Goal: Book appointment/travel/reservation

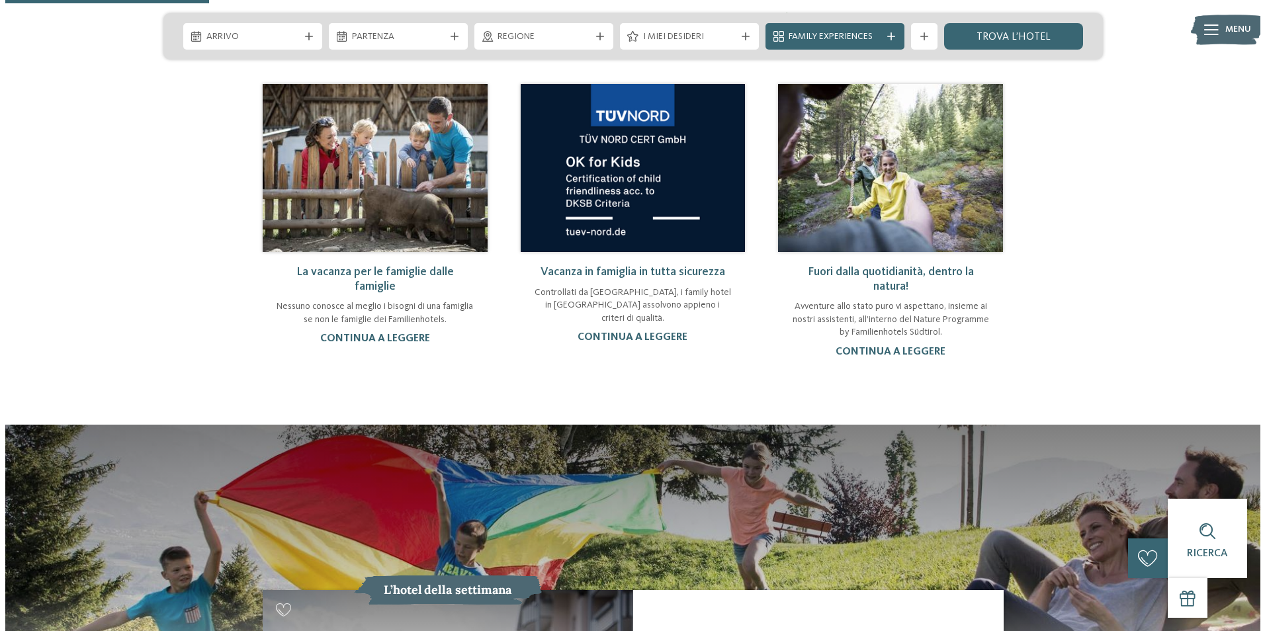
scroll to position [926, 0]
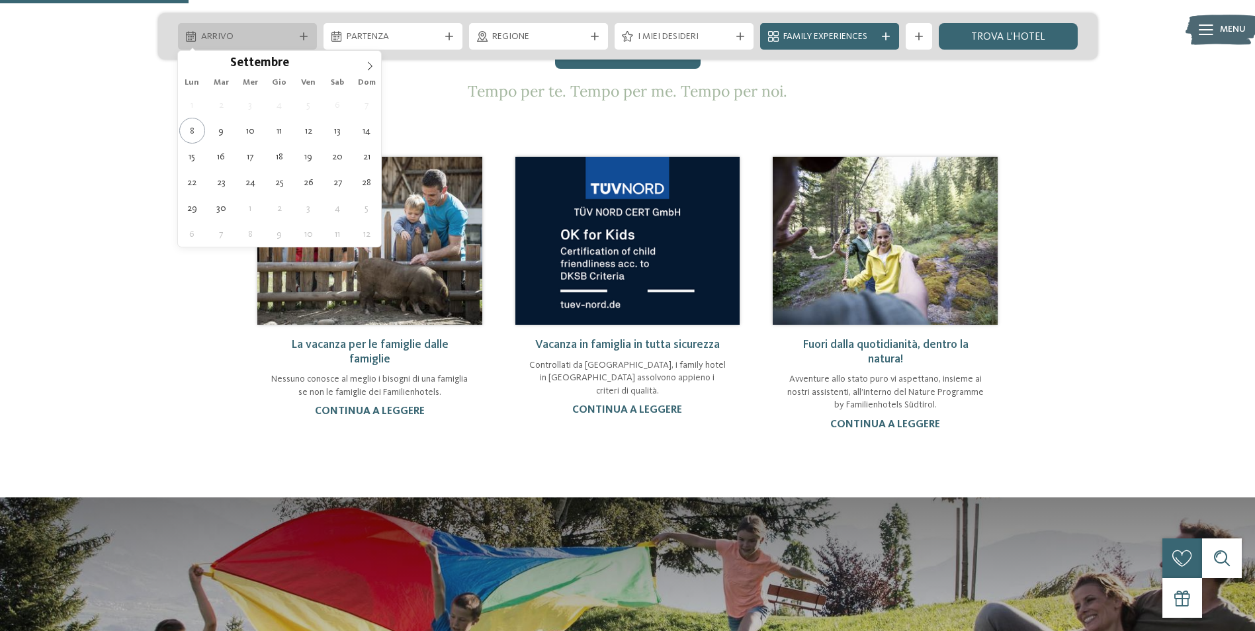
click at [269, 42] on span "Arrivo" at bounding box center [247, 36] width 93 height 13
click at [367, 62] on icon at bounding box center [369, 66] width 9 height 9
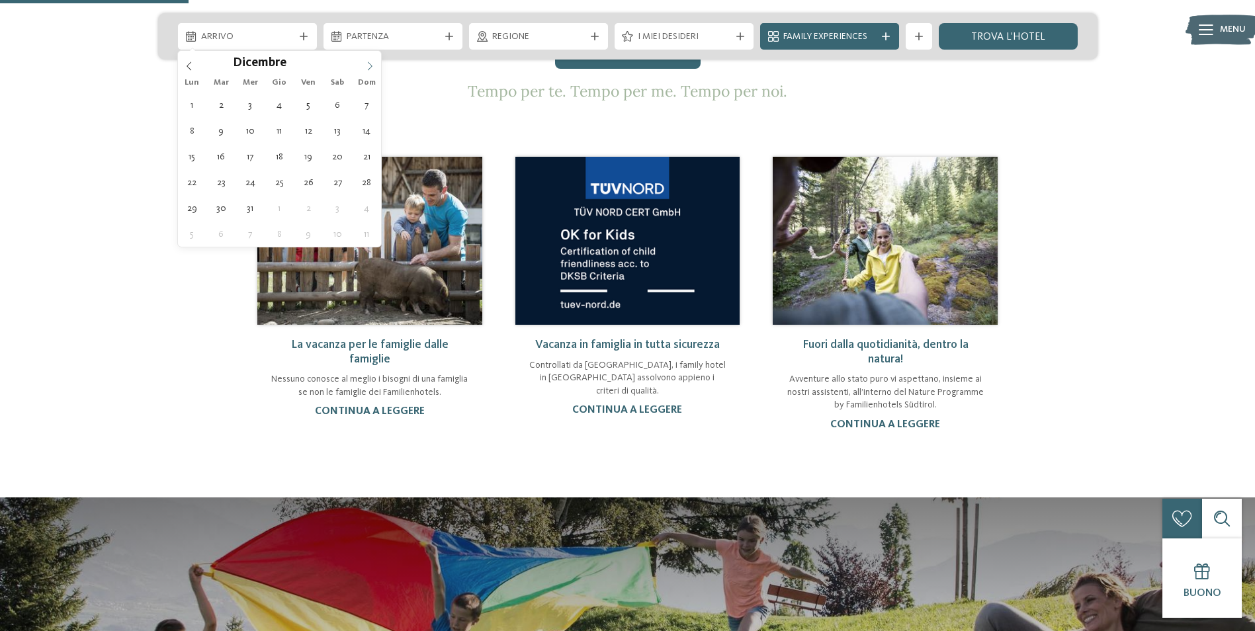
type div "[DATE]"
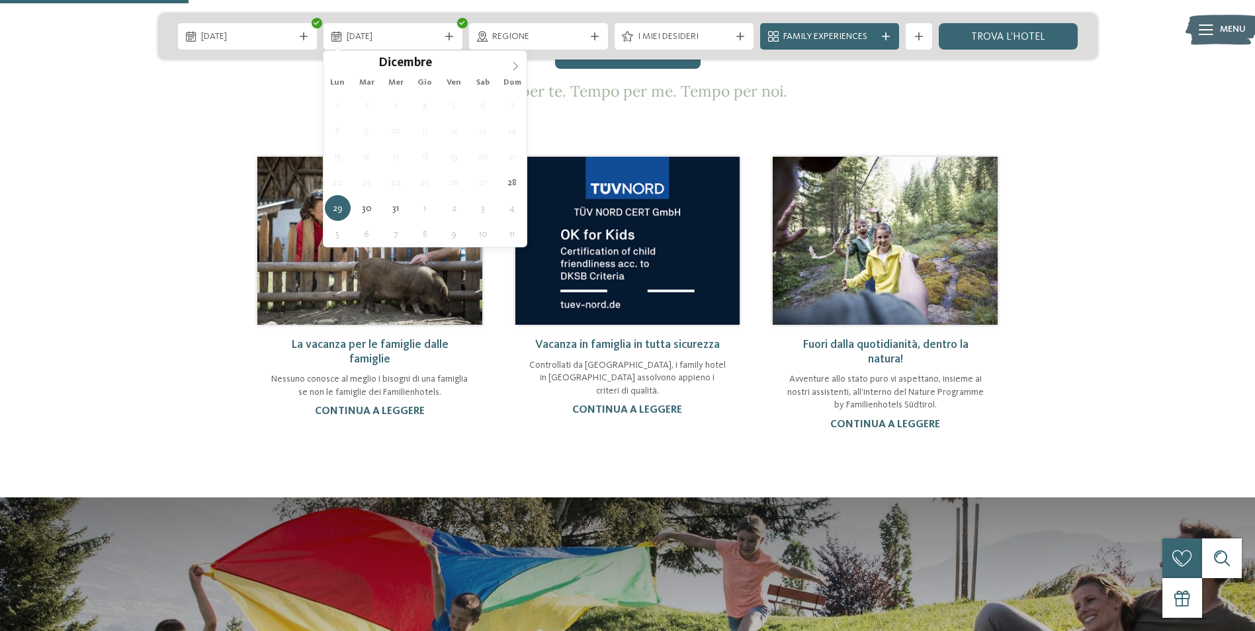
type input "****"
click at [513, 67] on icon at bounding box center [515, 66] width 9 height 9
type div "[DATE]"
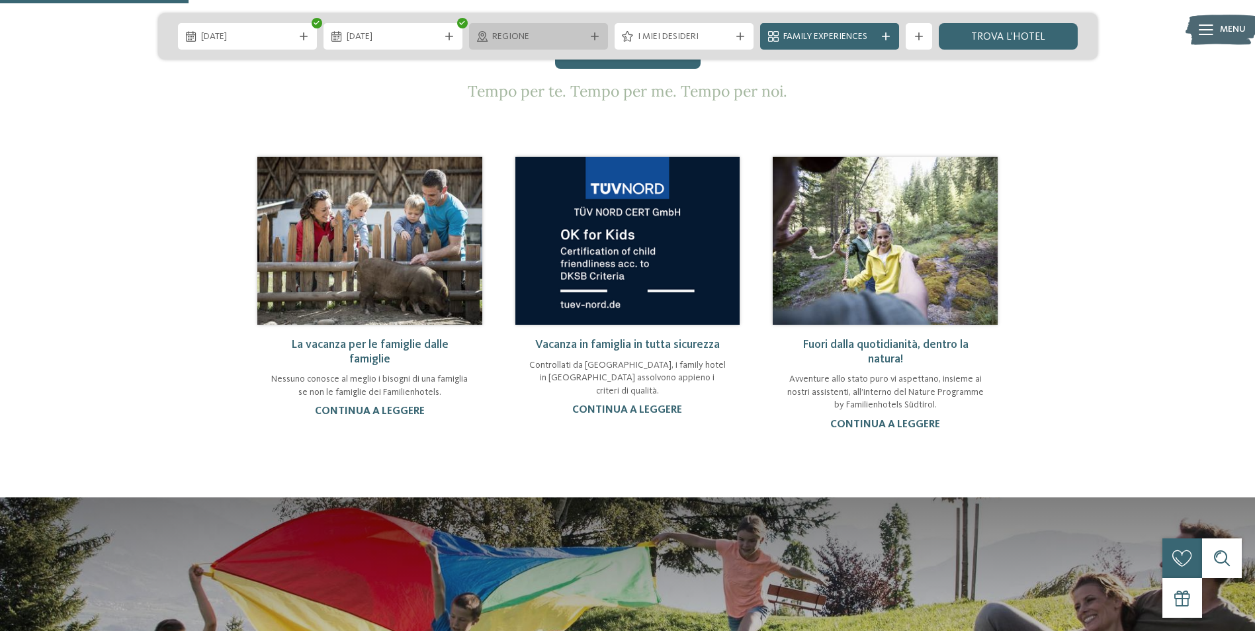
click at [500, 31] on span "Regione" at bounding box center [538, 36] width 93 height 13
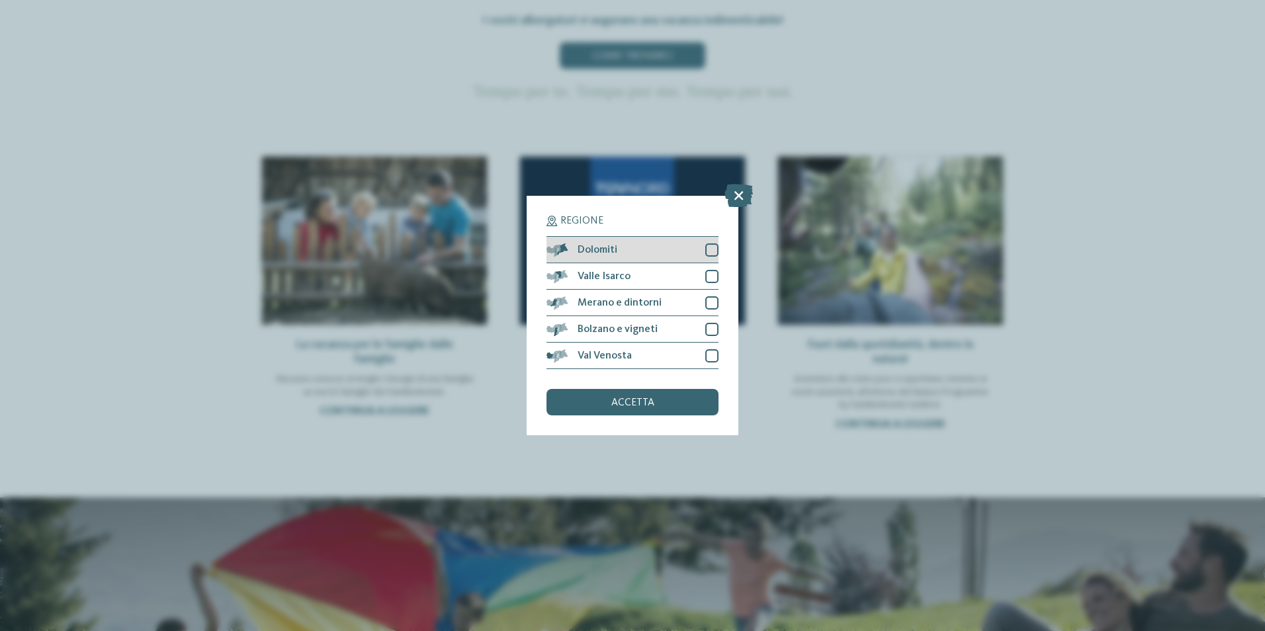
click at [714, 248] on div at bounding box center [711, 250] width 13 height 13
click at [646, 403] on span "accetta" at bounding box center [632, 403] width 43 height 11
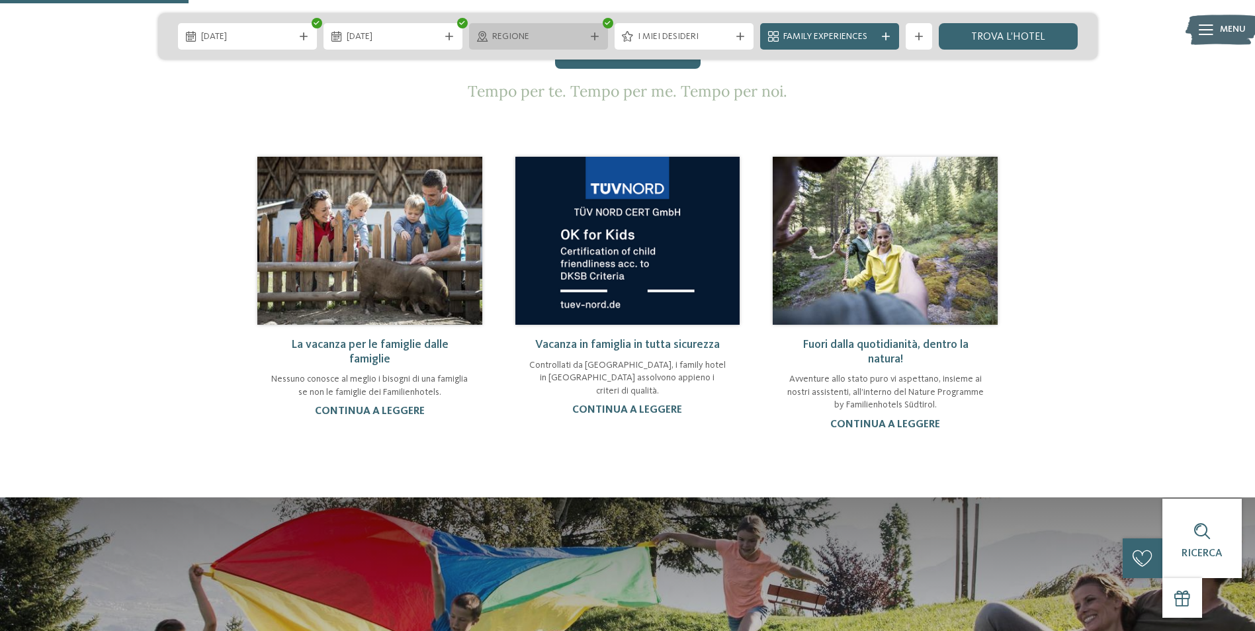
click at [554, 36] on span "Regione" at bounding box center [538, 36] width 93 height 13
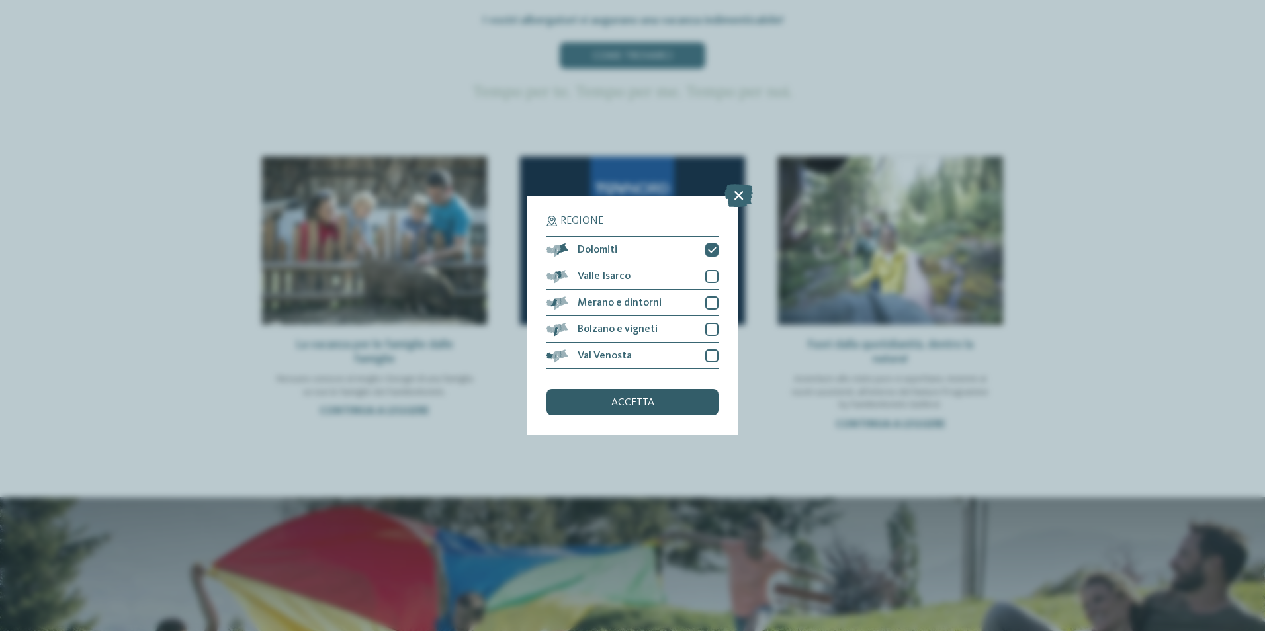
click at [634, 399] on span "accetta" at bounding box center [632, 403] width 43 height 11
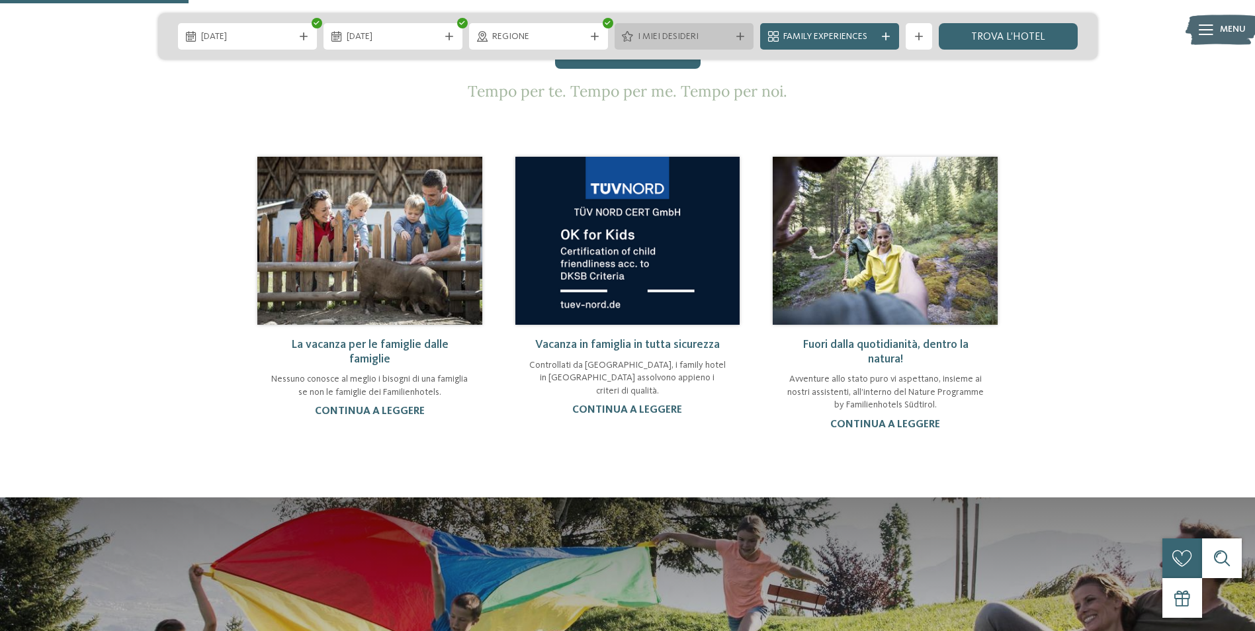
click at [647, 34] on span "I miei desideri" at bounding box center [684, 36] width 93 height 13
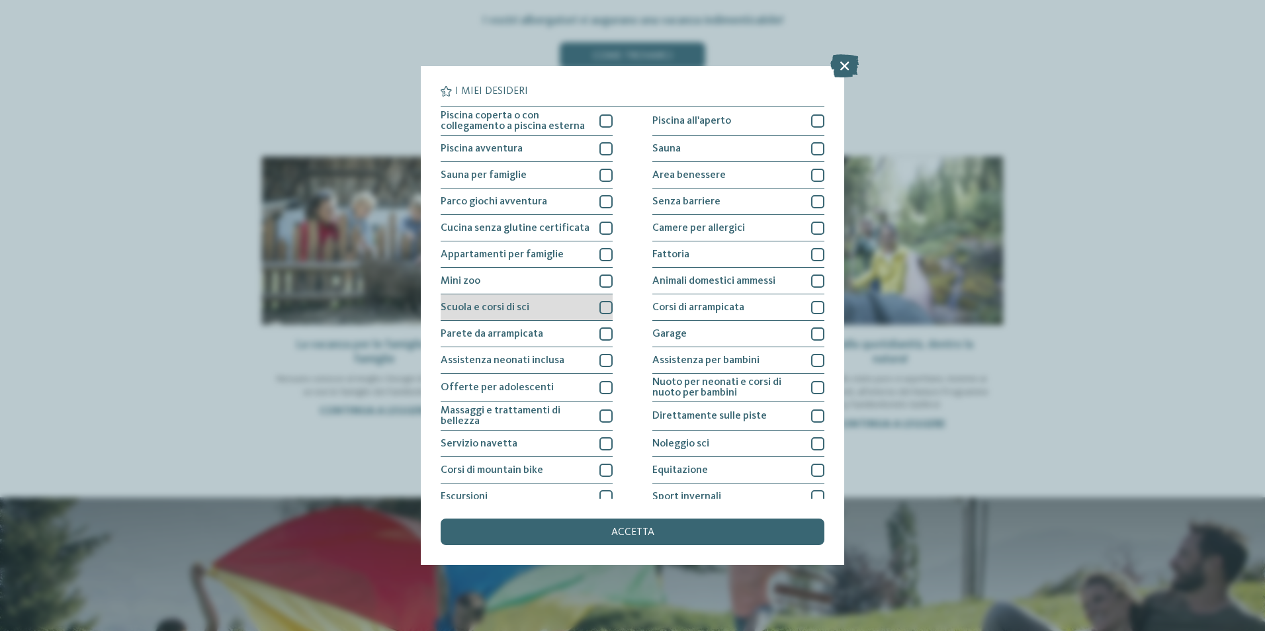
click at [601, 302] on div "Scuola e corsi di sci" at bounding box center [527, 307] width 172 height 26
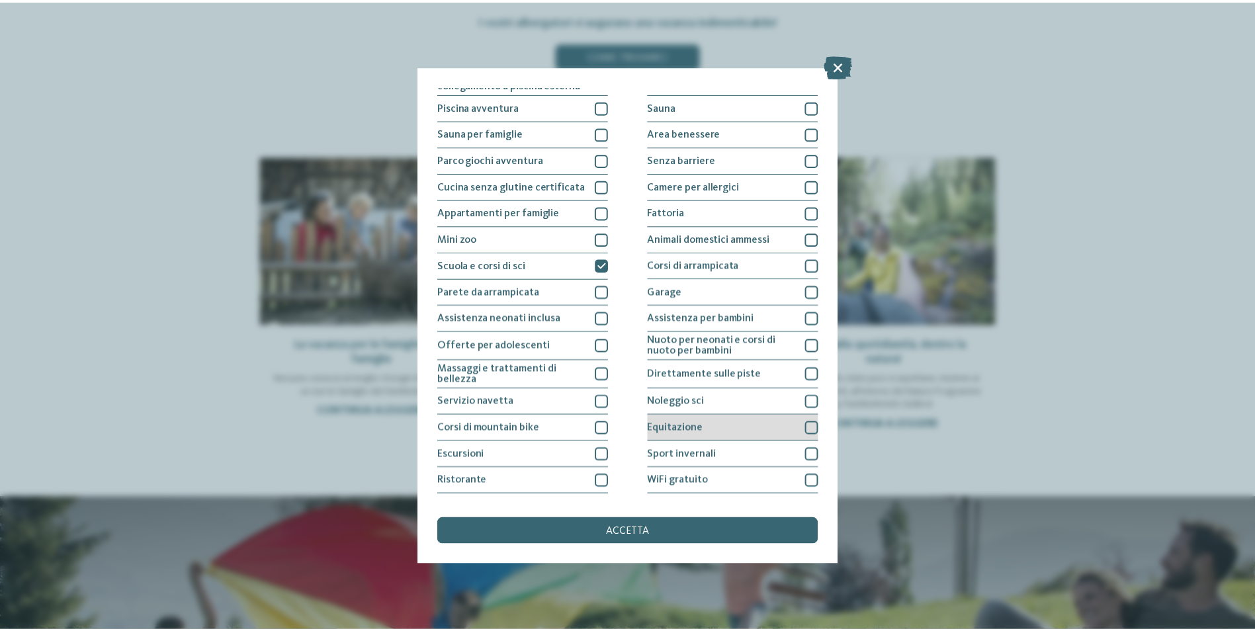
scroll to position [64, 0]
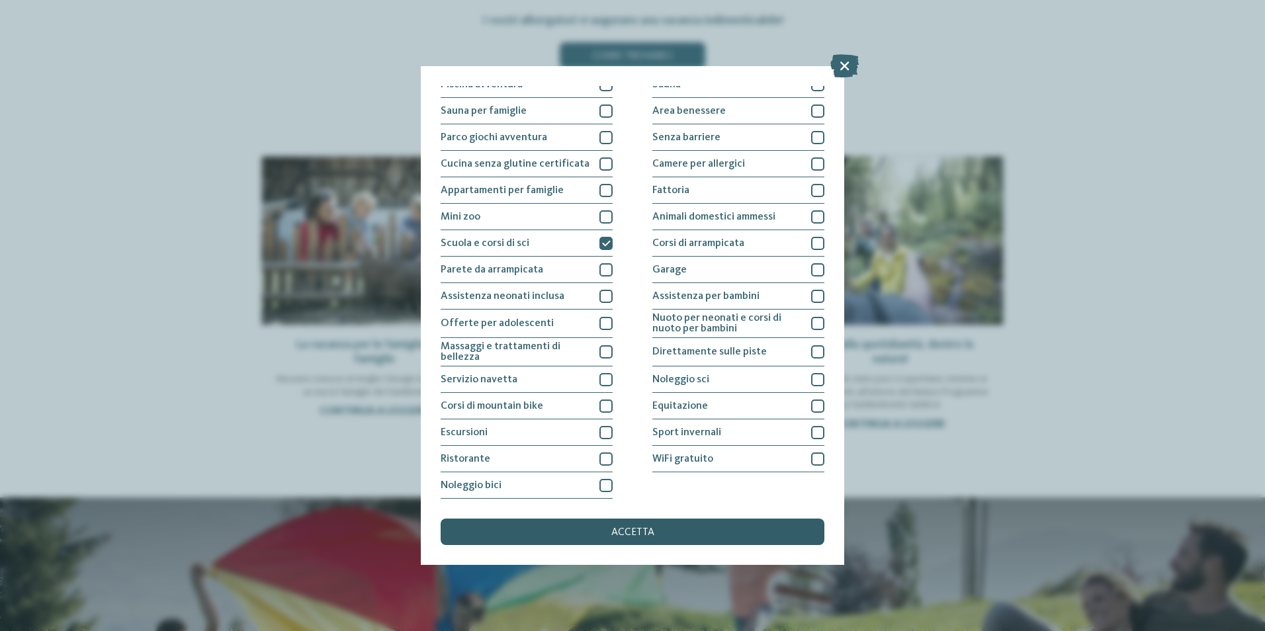
click at [617, 529] on span "accetta" at bounding box center [632, 532] width 43 height 11
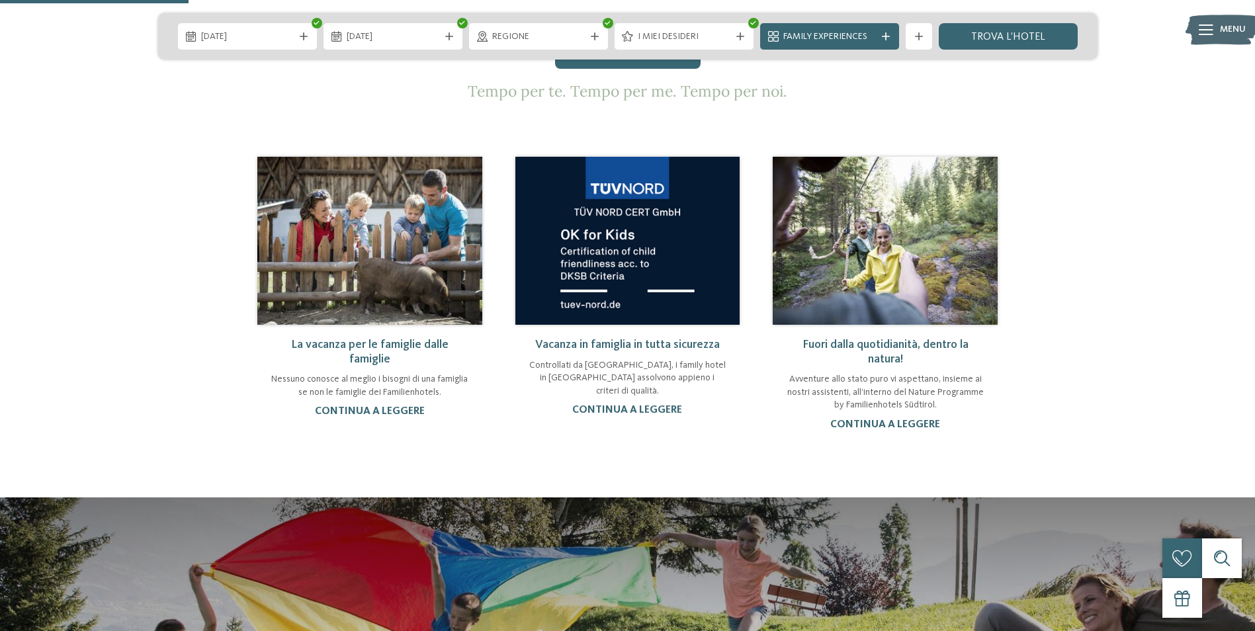
click at [811, 30] on div "Family Experiences" at bounding box center [829, 36] width 99 height 15
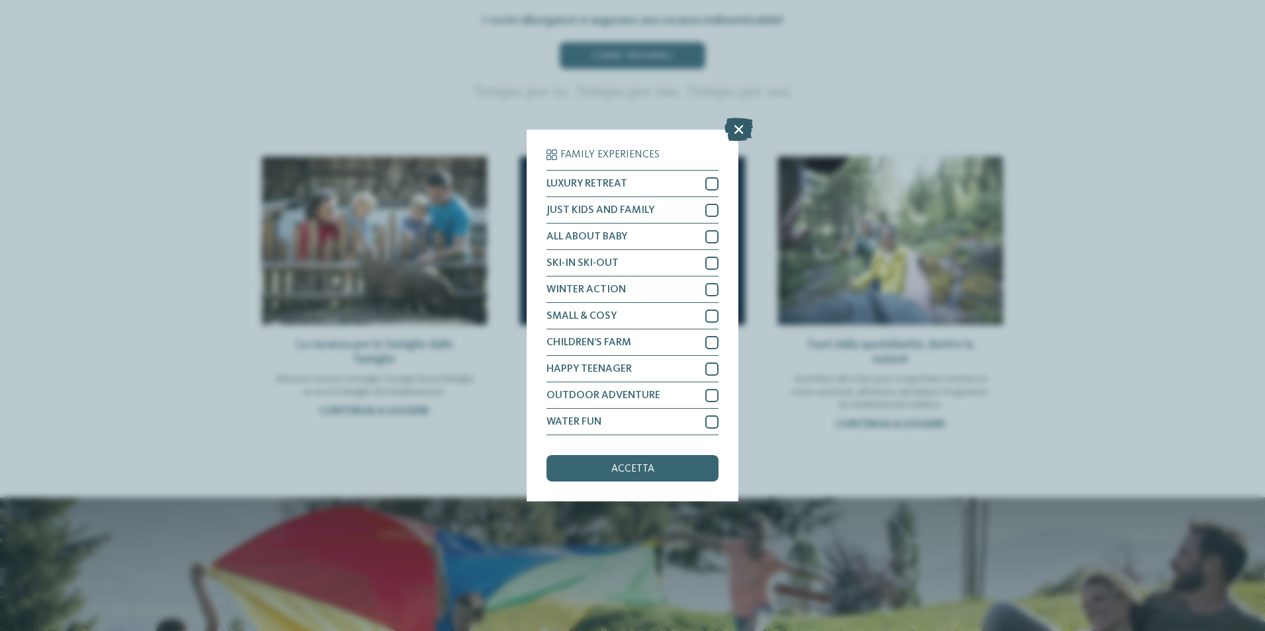
click at [732, 128] on icon at bounding box center [739, 129] width 28 height 23
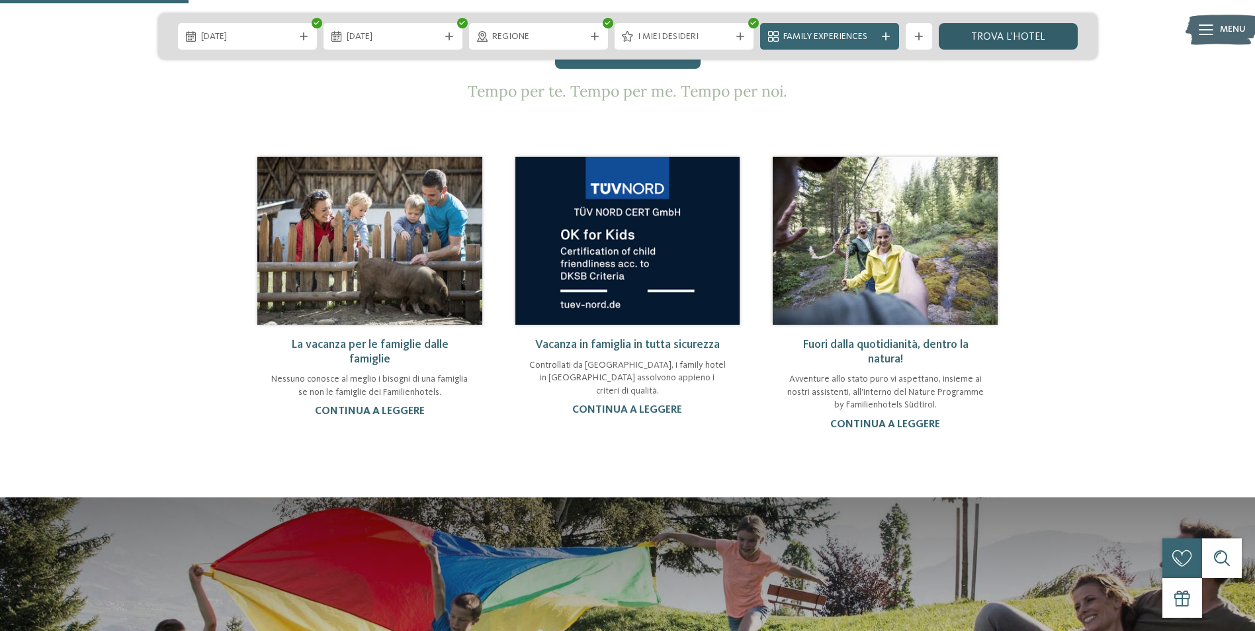
click at [989, 32] on link "trova l’hotel" at bounding box center [1008, 36] width 139 height 26
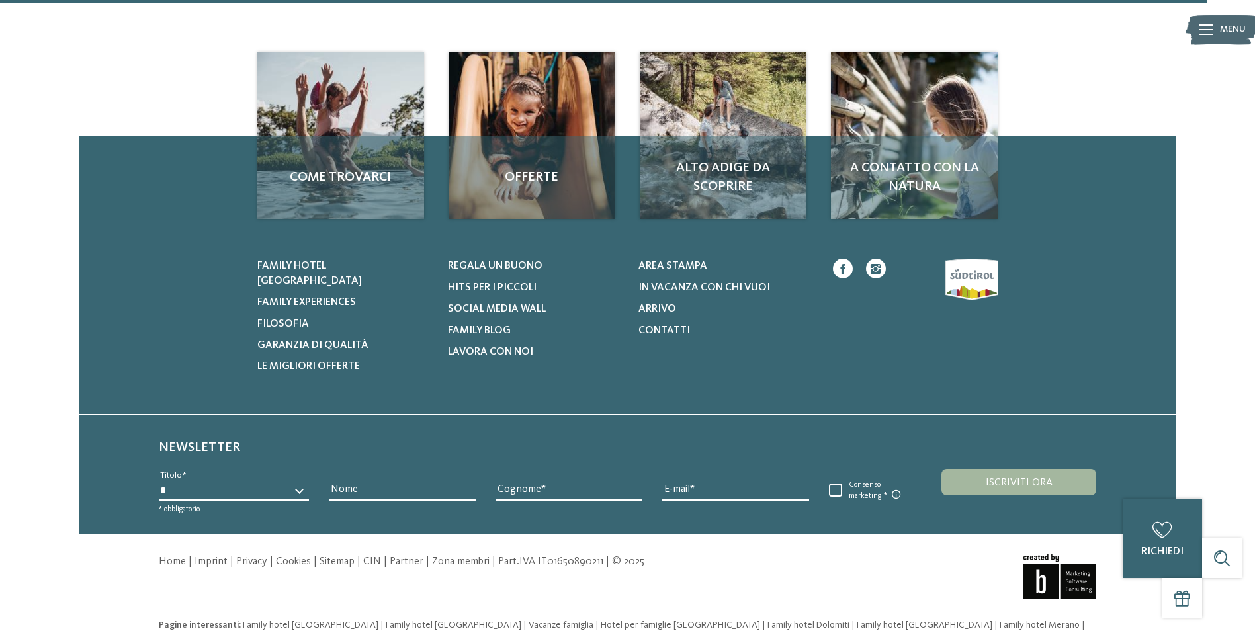
scroll to position [1937, 0]
